Goal: Task Accomplishment & Management: Manage account settings

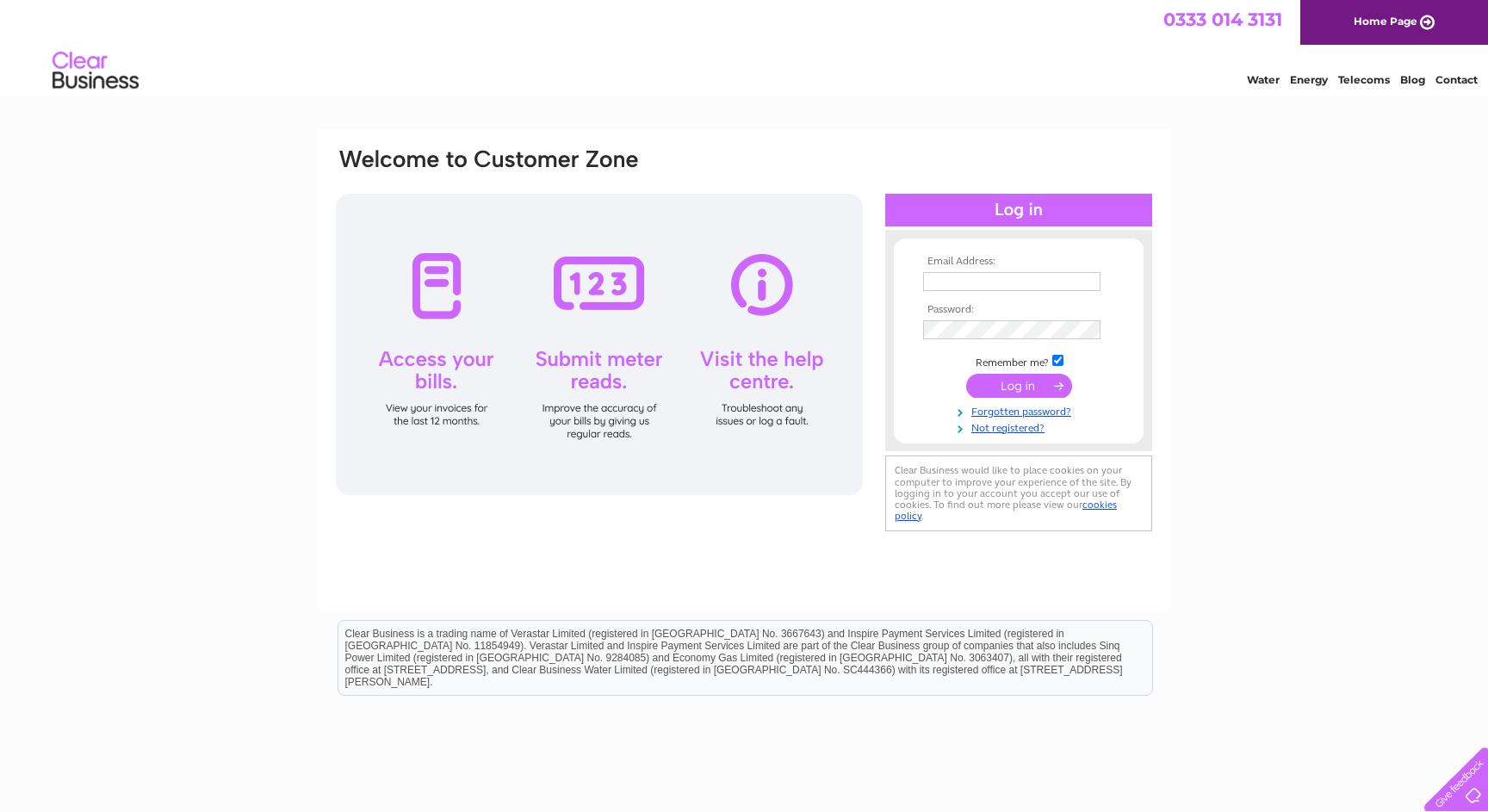
type input "hello@watersideskye.co.uk"
click at [1022, 384] on input "submit" at bounding box center [1019, 385] width 106 height 24
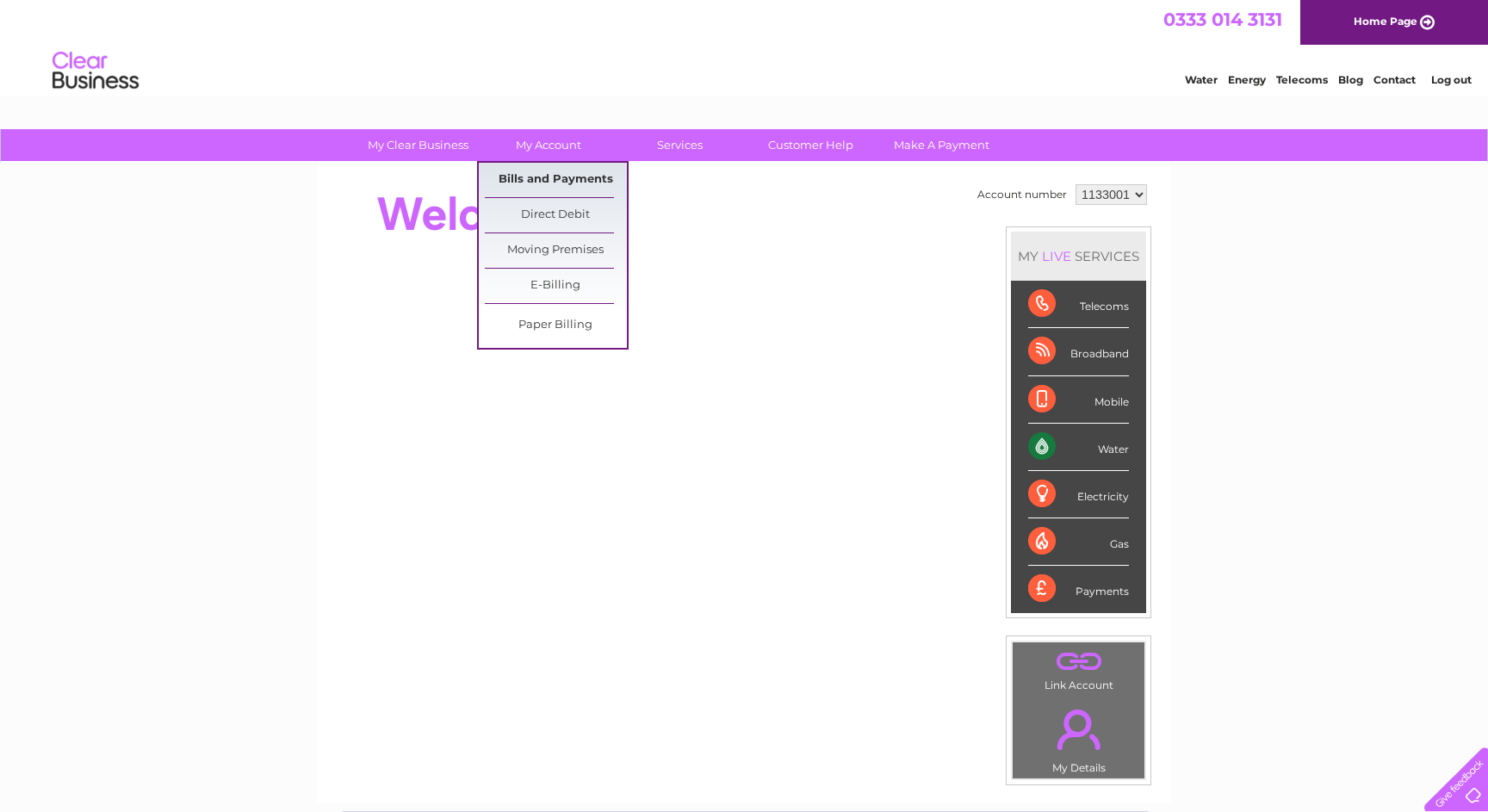
click at [541, 184] on link "Bills and Payments" at bounding box center [555, 180] width 142 height 35
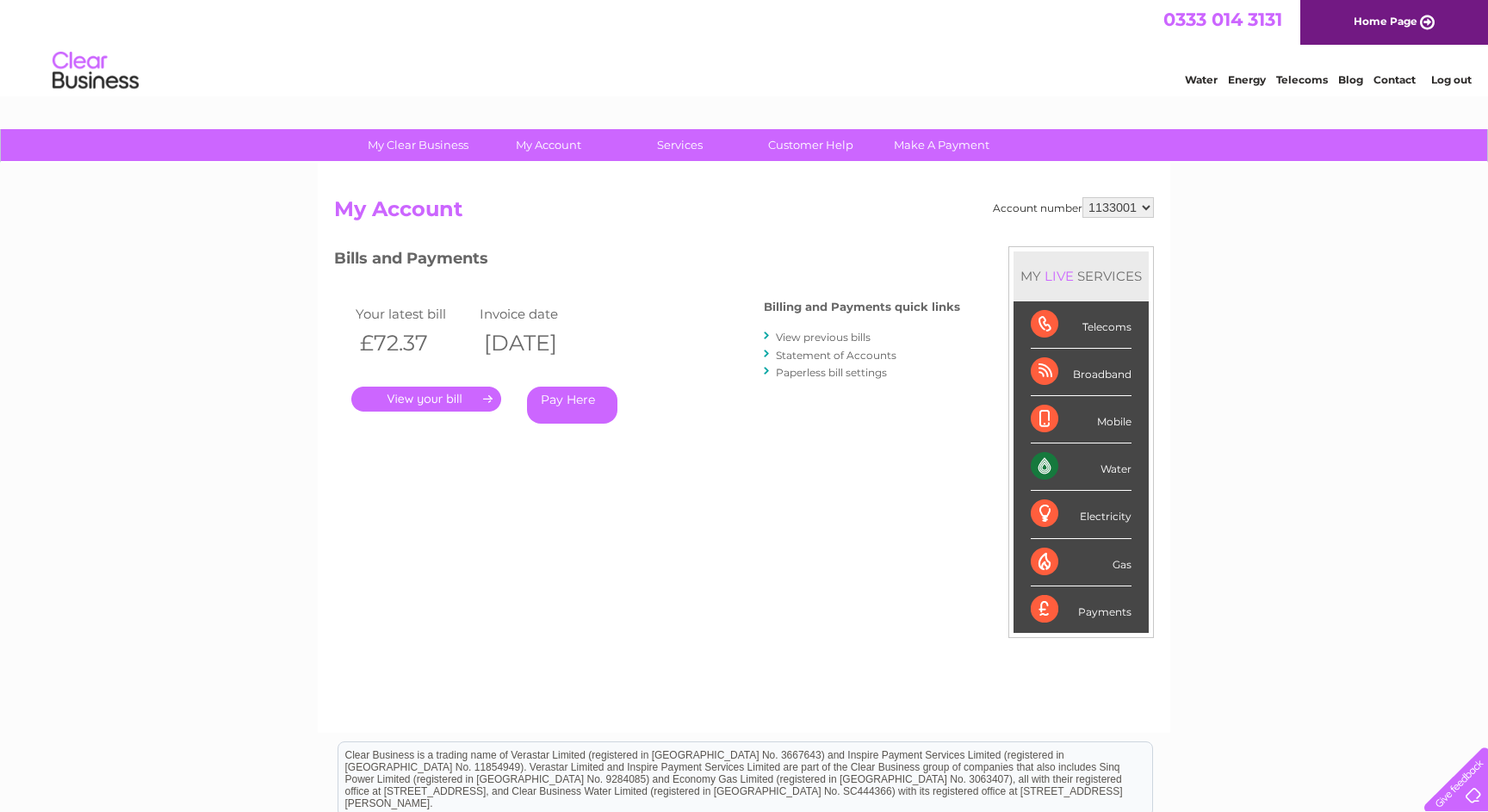
click at [412, 401] on link "." at bounding box center [427, 399] width 150 height 25
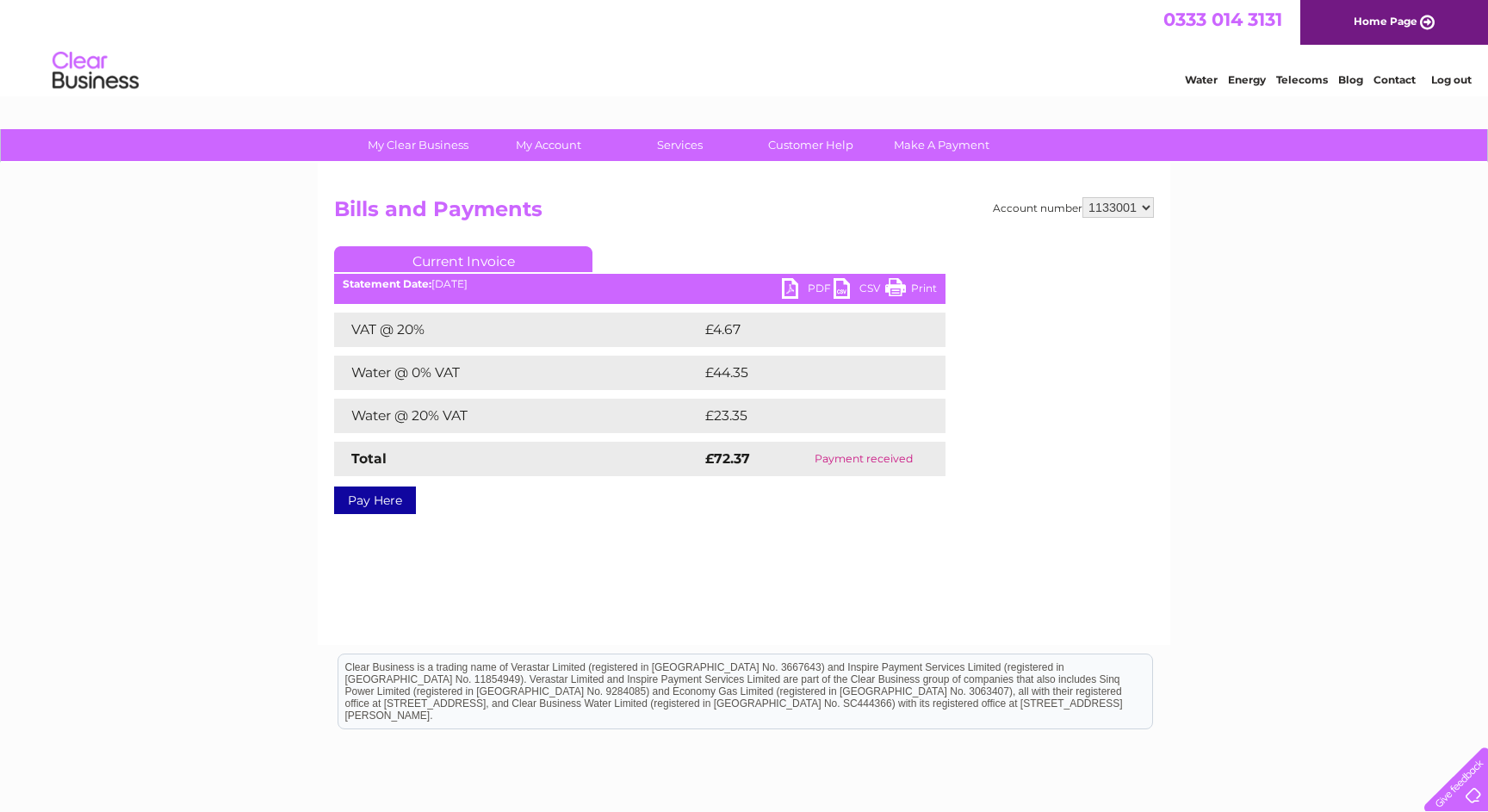
click at [801, 286] on link "PDF" at bounding box center [807, 291] width 52 height 25
click at [504, 258] on link "Current Invoice" at bounding box center [463, 258] width 258 height 26
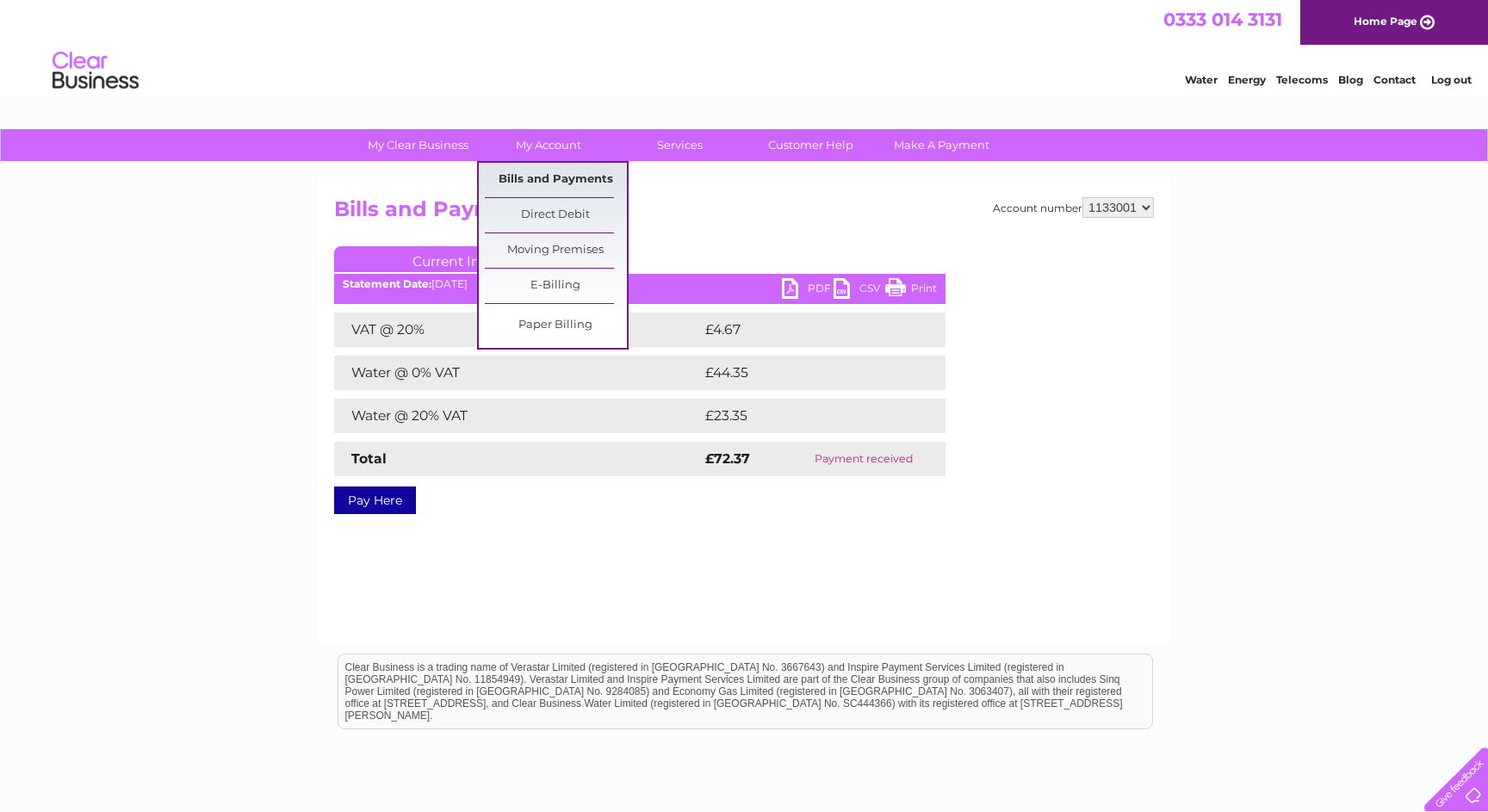
click at [542, 174] on link "Bills and Payments" at bounding box center [555, 180] width 142 height 35
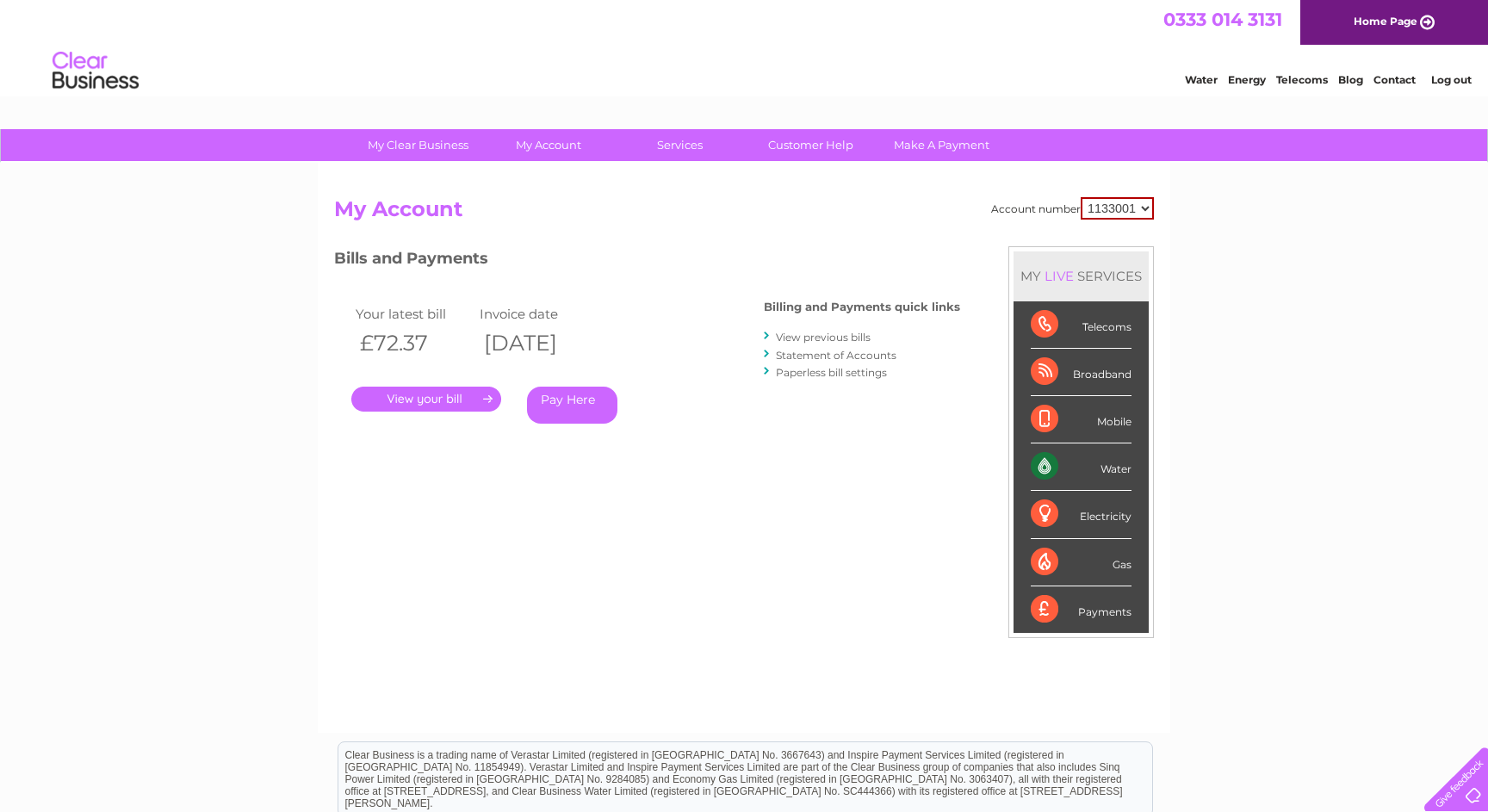
click at [837, 339] on link "View previous bills" at bounding box center [824, 337] width 95 height 13
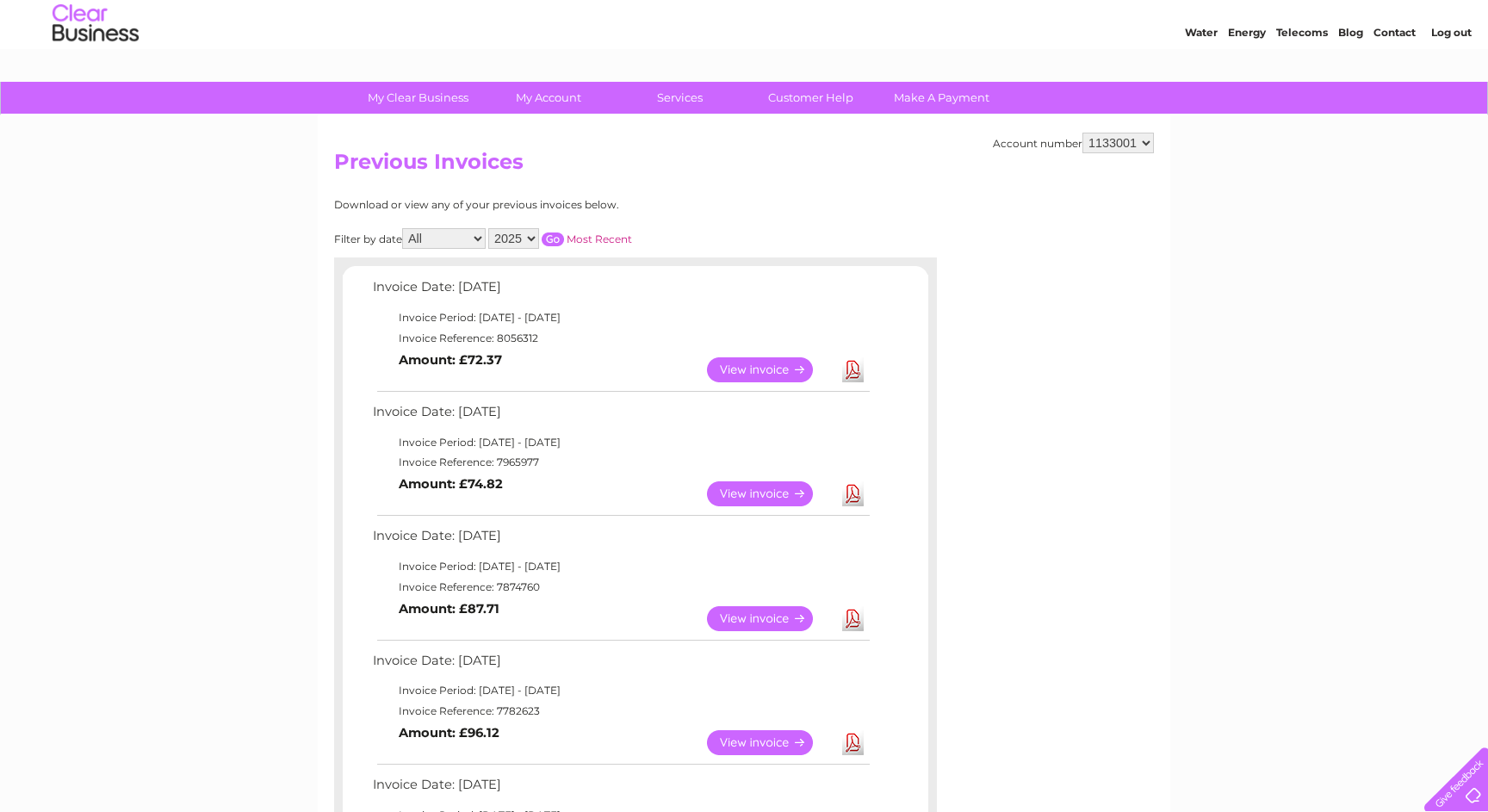
scroll to position [47, 0]
click at [747, 495] on link "View" at bounding box center [771, 495] width 127 height 25
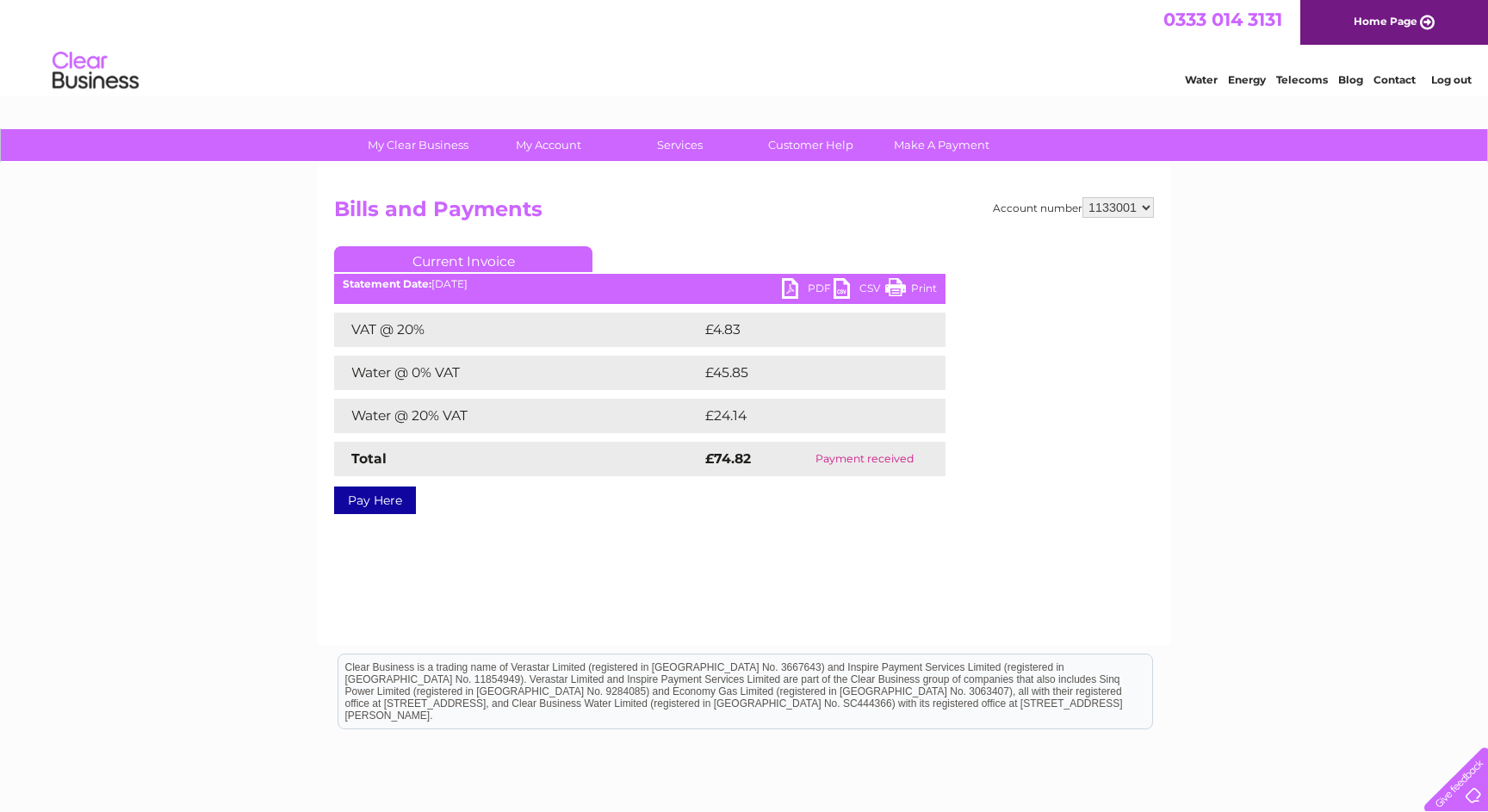
click at [814, 290] on link "PDF" at bounding box center [807, 291] width 52 height 25
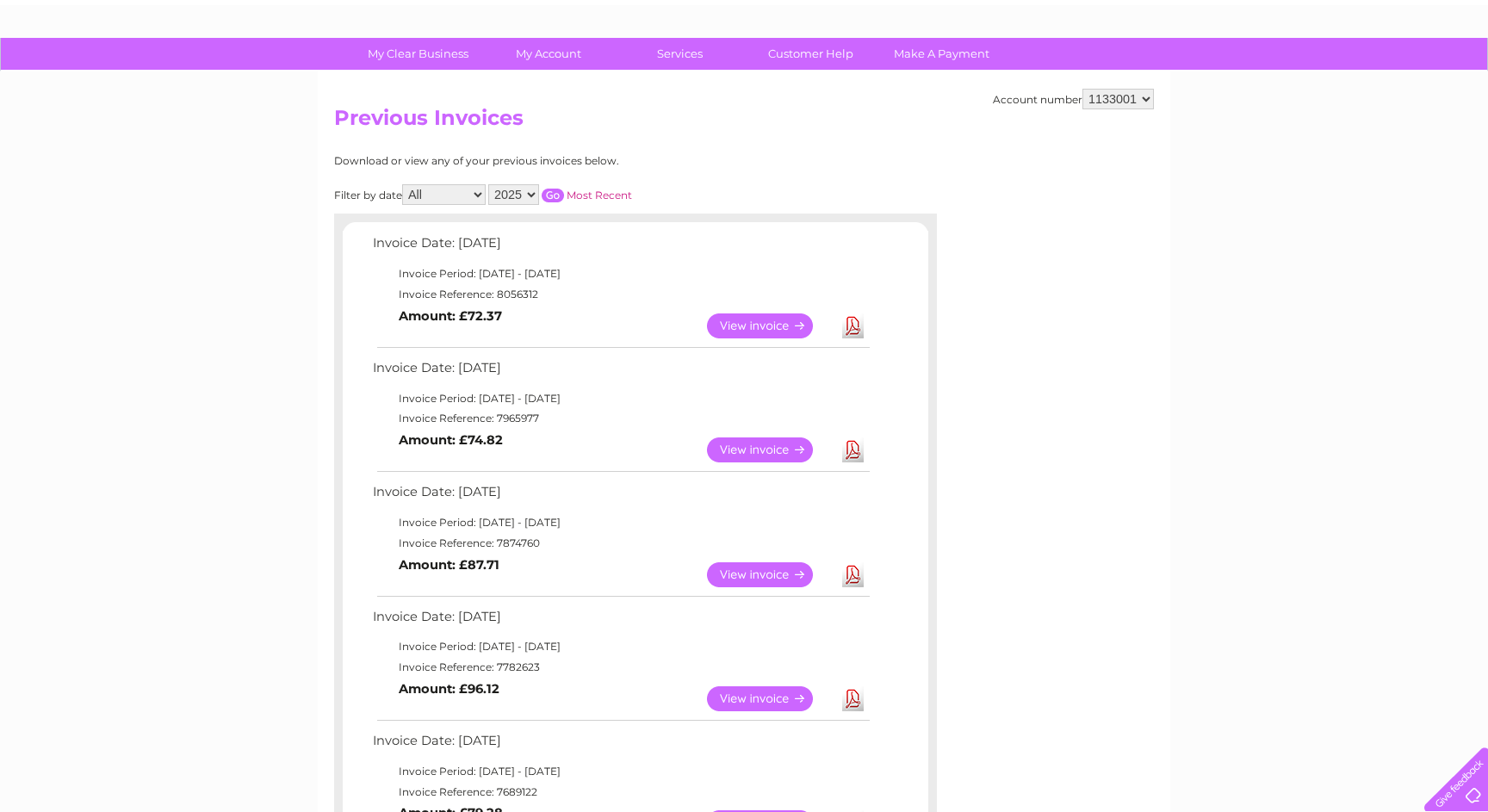
scroll to position [119, 0]
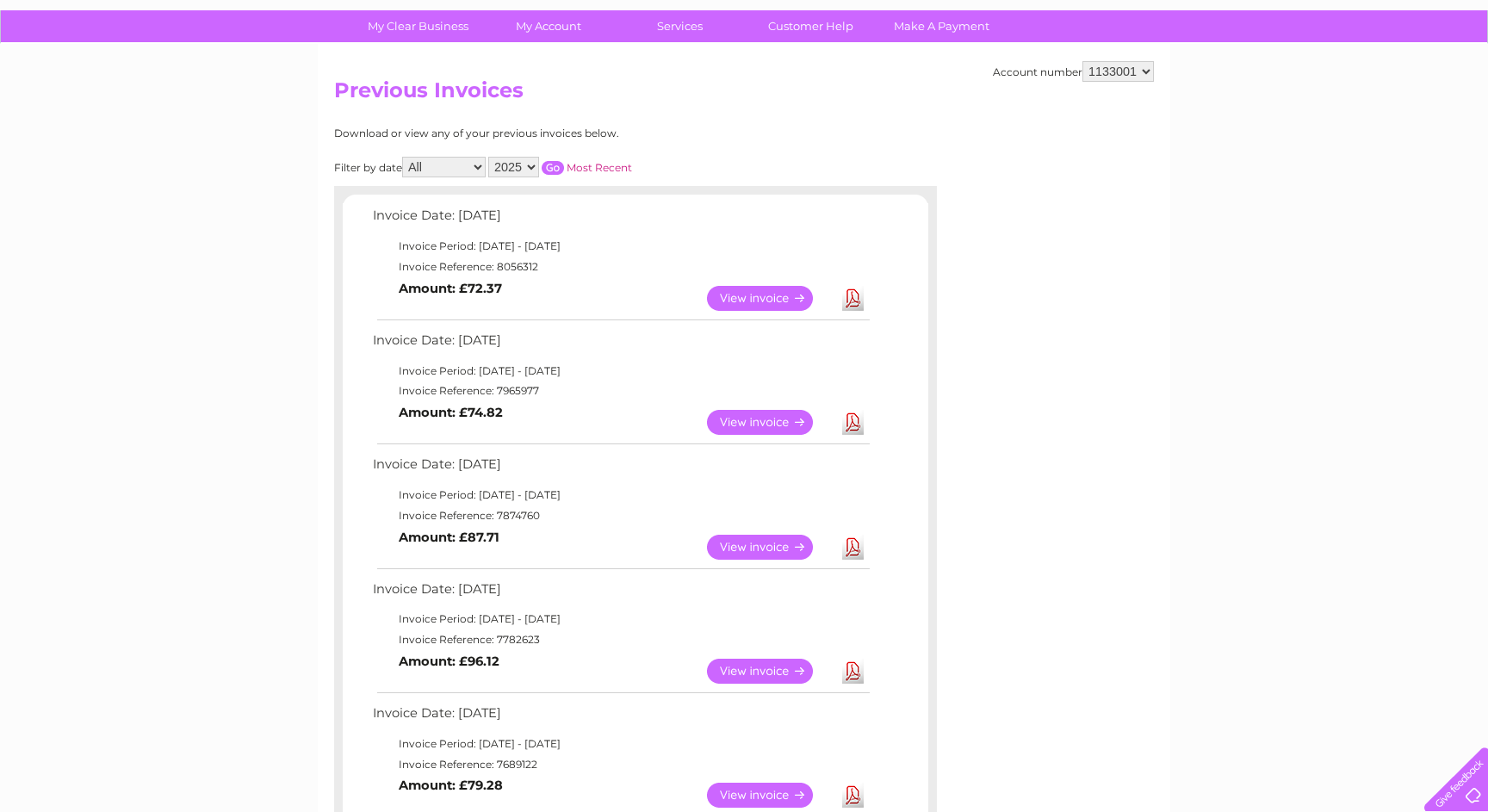
click at [761, 547] on link "View" at bounding box center [771, 547] width 127 height 25
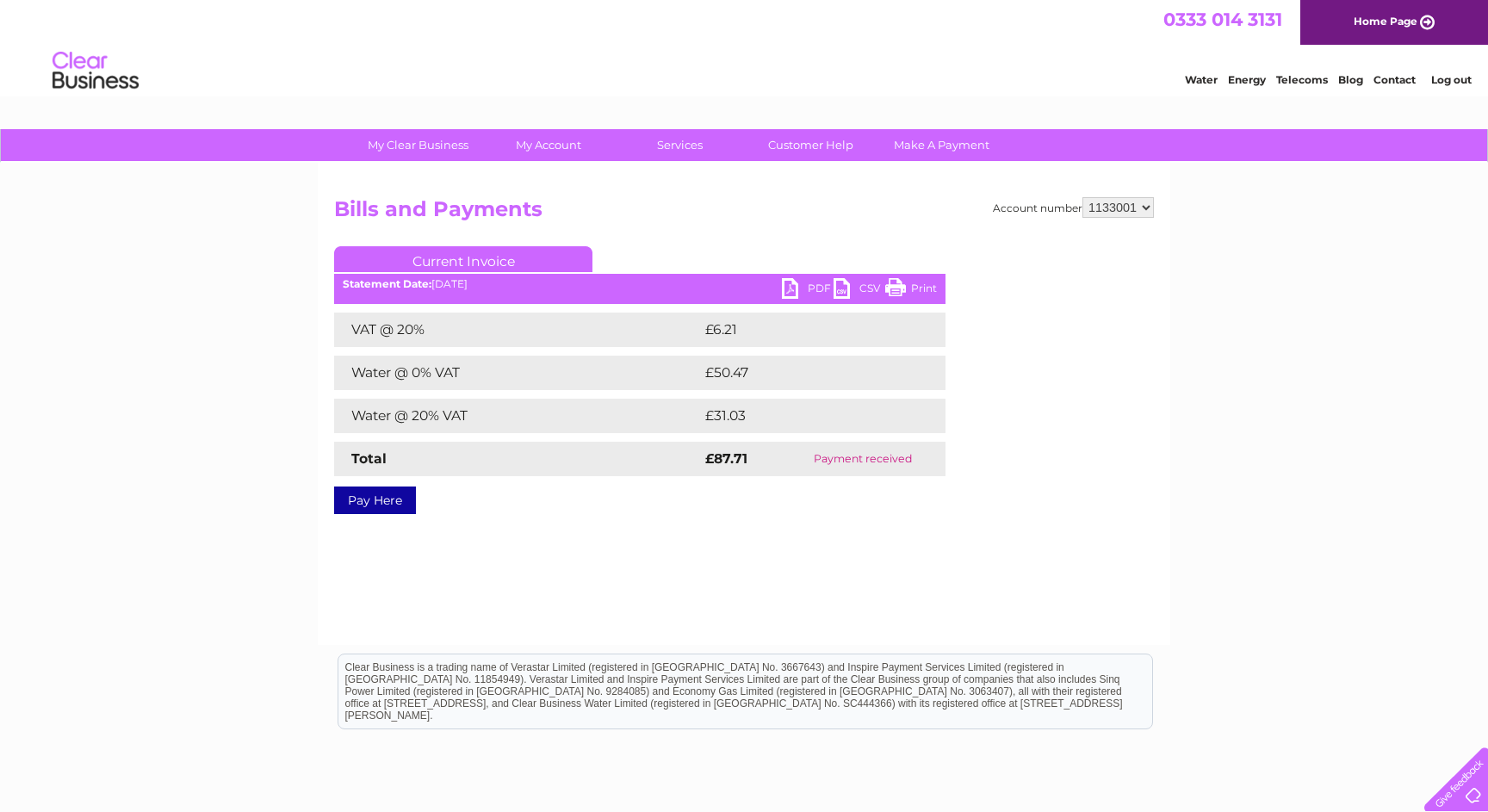
click at [796, 285] on link "PDF" at bounding box center [807, 291] width 52 height 25
